Goal: Task Accomplishment & Management: Manage account settings

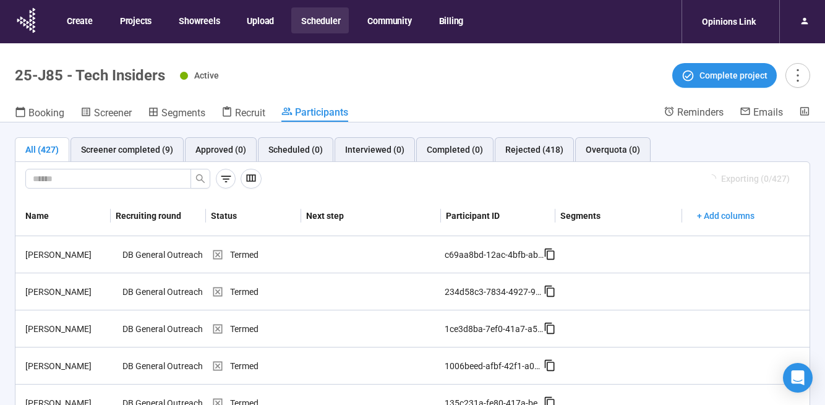
click at [329, 14] on button "Scheduler" at bounding box center [320, 20] width 58 height 26
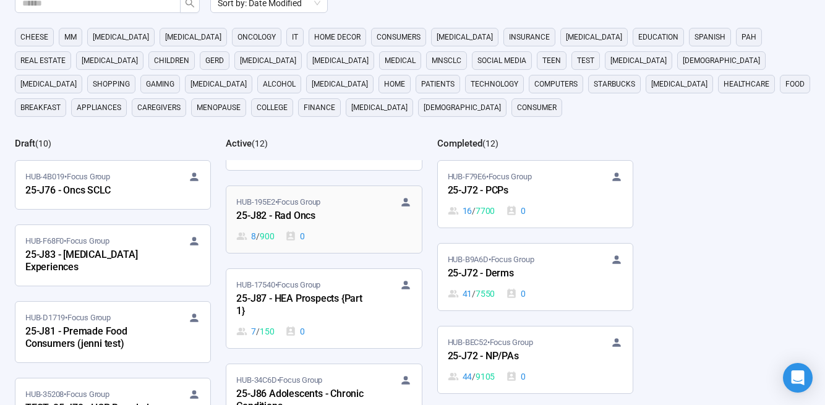
scroll to position [79, 0]
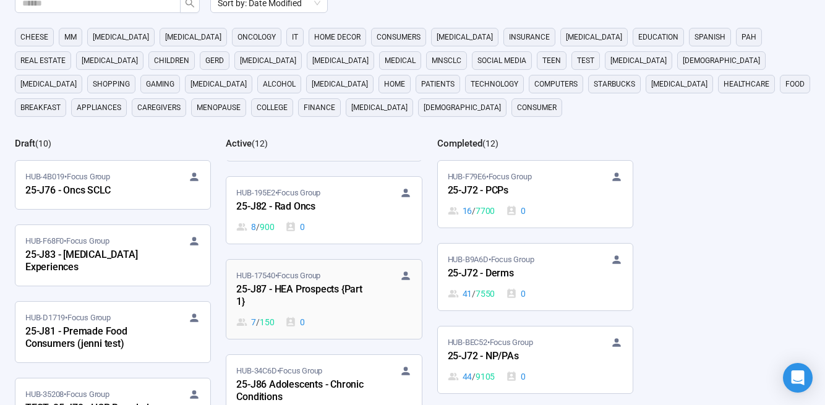
click at [324, 297] on div "25-J87 - HEA Prospects {Part 1}" at bounding box center [304, 296] width 136 height 28
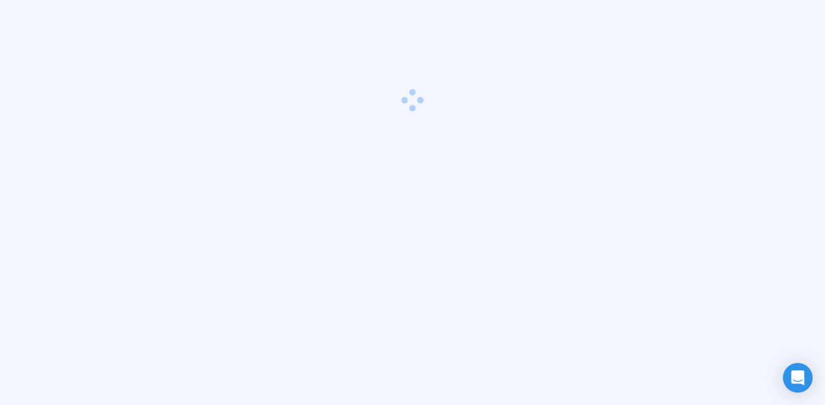
scroll to position [43, 0]
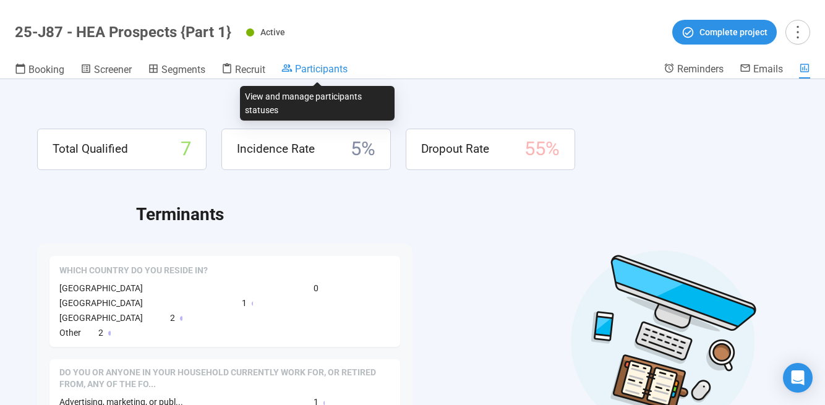
click at [317, 67] on span "Participants" at bounding box center [321, 69] width 53 height 12
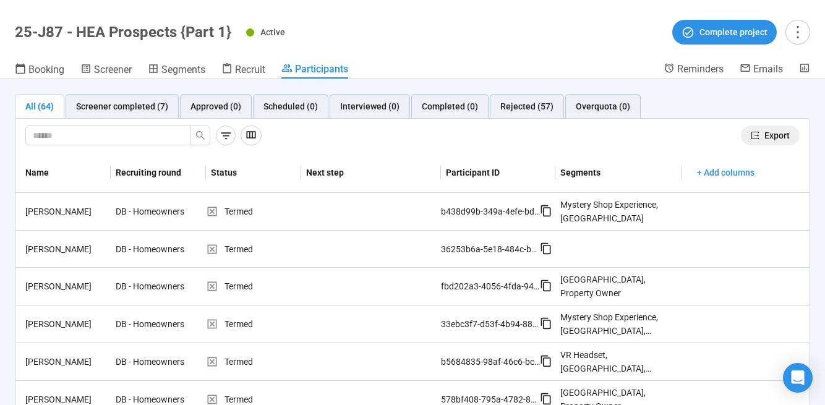
click at [765, 140] on span "Export" at bounding box center [777, 136] width 25 height 14
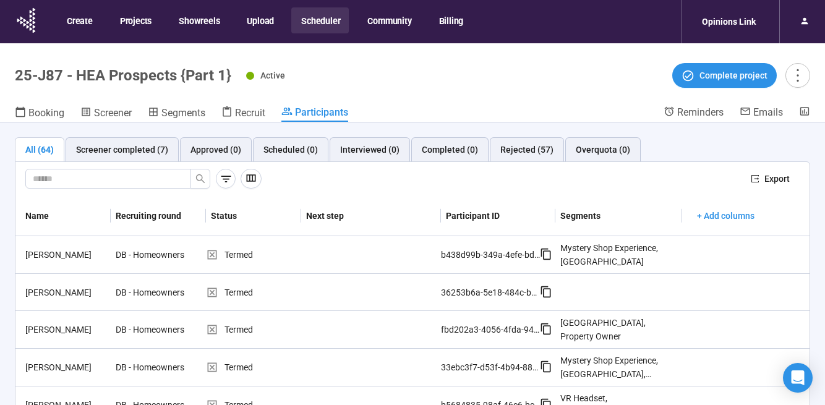
click at [325, 15] on button "Scheduler" at bounding box center [320, 20] width 58 height 26
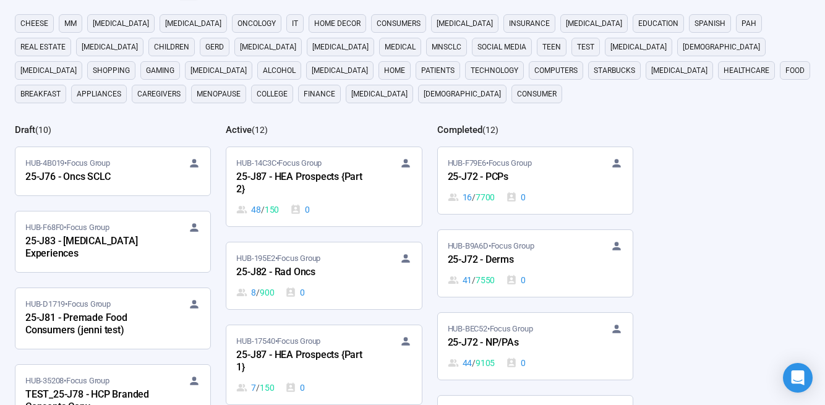
scroll to position [126, 0]
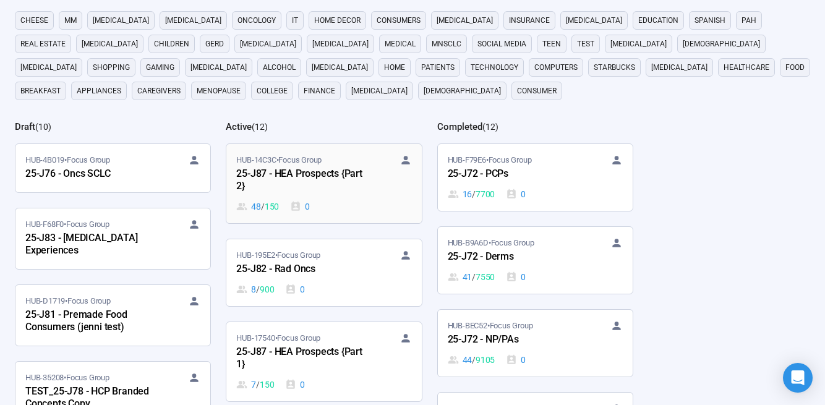
click at [328, 192] on div "25-J87 - HEA Prospects {Part 2}" at bounding box center [304, 180] width 136 height 28
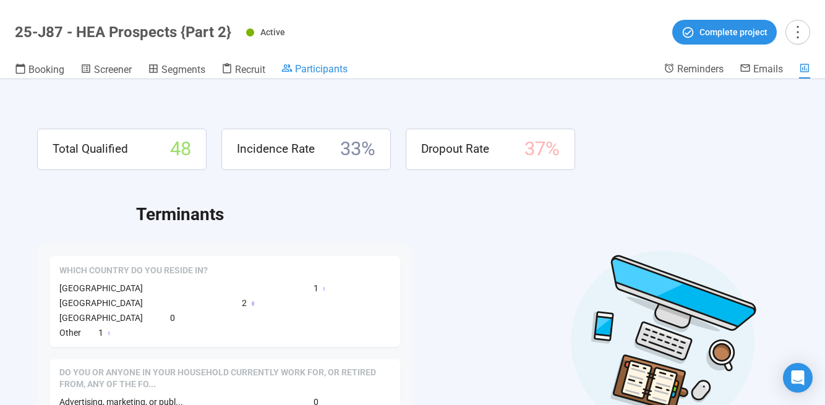
click at [335, 70] on span "Participants" at bounding box center [321, 69] width 53 height 12
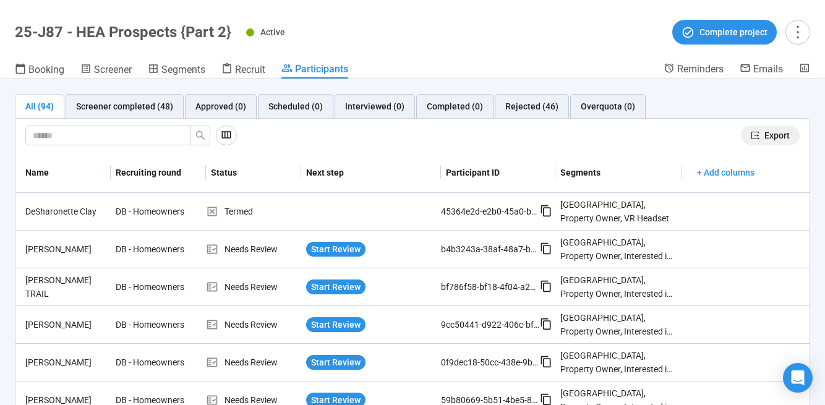
click at [779, 136] on span "Export" at bounding box center [777, 136] width 25 height 14
